Goal: Transaction & Acquisition: Purchase product/service

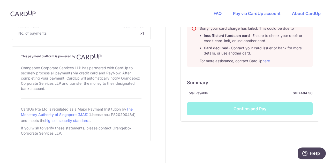
scroll to position [274, 0]
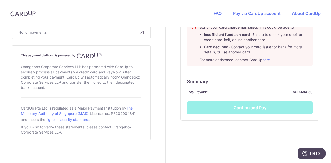
click at [249, 99] on div "Summary Total Payable SGD 484.50 Confirm and Pay" at bounding box center [250, 93] width 126 height 42
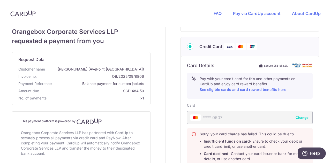
scroll to position [180, 0]
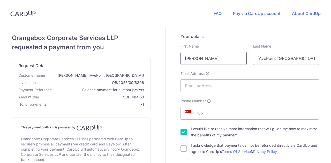
click at [216, 58] on input "[PERSON_NAME]" at bounding box center [214, 58] width 66 height 13
drag, startPoint x: 218, startPoint y: 58, endPoint x: 154, endPoint y: 57, distance: 64.4
type input "Jasmine Lee"
click at [225, 82] on input "Email Address" at bounding box center [250, 85] width 139 height 13
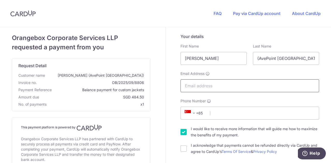
type input "[EMAIL_ADDRESS][PERSON_NAME][DOMAIN_NAME]"
type input "85868015"
type input "138522"
type input "[GEOGRAPHIC_DATA], [STREET_ADDRESS]"
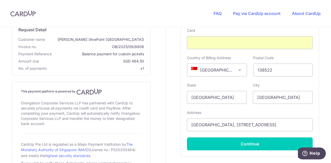
scroll to position [216, 0]
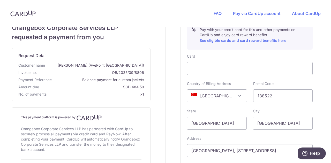
click at [302, 50] on div "Card Details Secure 256-bit SSL Pay with your credit card for this and other pa…" at bounding box center [250, 94] width 126 height 163
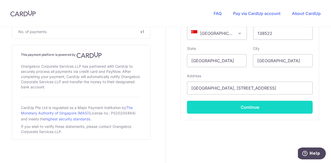
click at [246, 107] on button "Continue" at bounding box center [250, 107] width 126 height 13
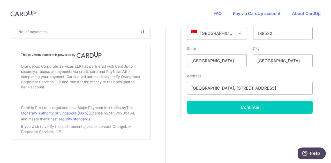
scroll to position [53, 0]
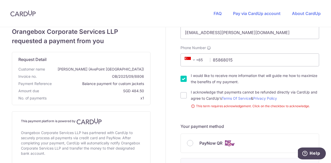
click at [186, 96] on div "I acknowledge that payments cannot be refunded directly via CardUp and agree to…" at bounding box center [250, 95] width 139 height 12
click at [181, 94] on input "I acknowledge that payments cannot be refunded directly via CardUp and agree to…" at bounding box center [184, 95] width 6 height 6
checkbox input "true"
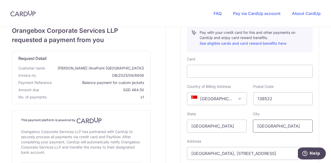
scroll to position [234, 0]
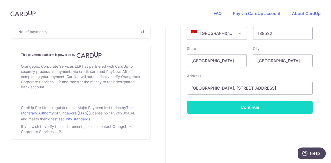
click at [257, 109] on button "Continue" at bounding box center [250, 107] width 126 height 13
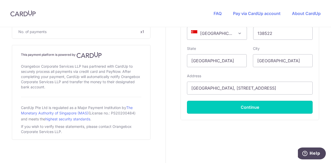
type input "**** 0607"
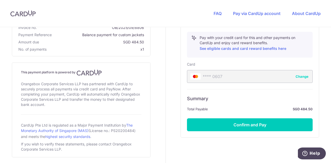
scroll to position [200, 0]
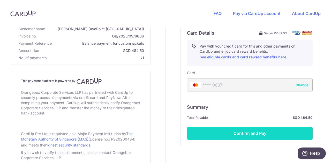
click at [241, 134] on button "Confirm and Pay" at bounding box center [250, 133] width 126 height 13
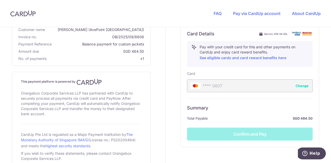
scroll to position [226, 0]
